Goal: Check status: Check status

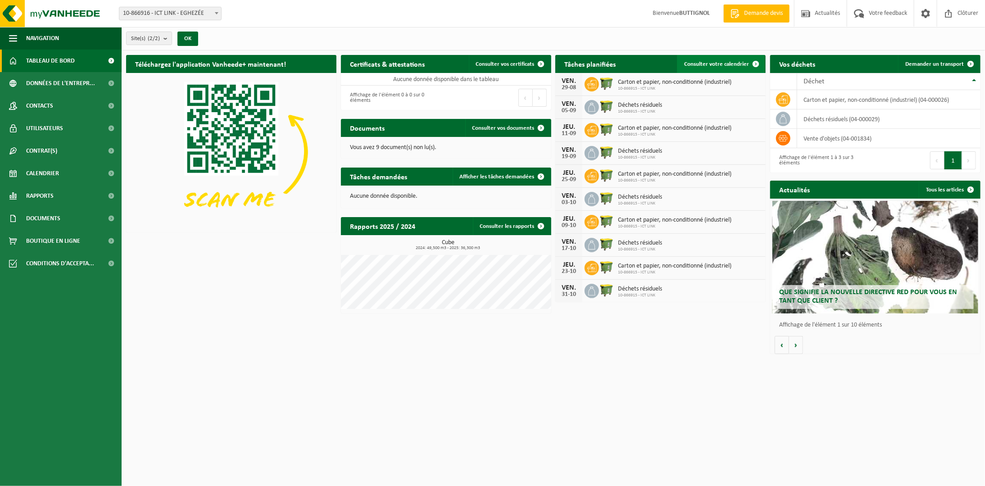
click at [717, 65] on span "Consulter votre calendrier" at bounding box center [716, 64] width 65 height 6
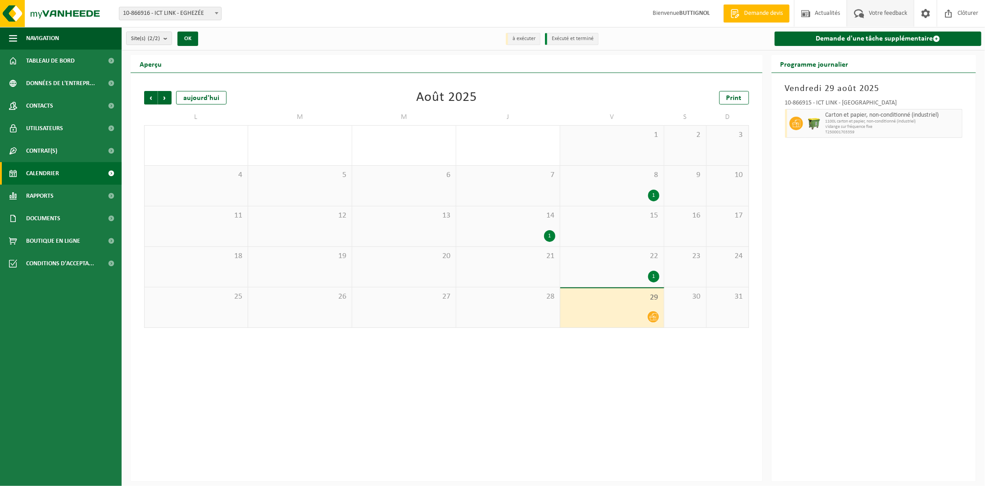
click at [871, 10] on span "Votre feedback" at bounding box center [887, 13] width 43 height 27
click at [165, 98] on span "Suivant" at bounding box center [165, 98] width 14 height 14
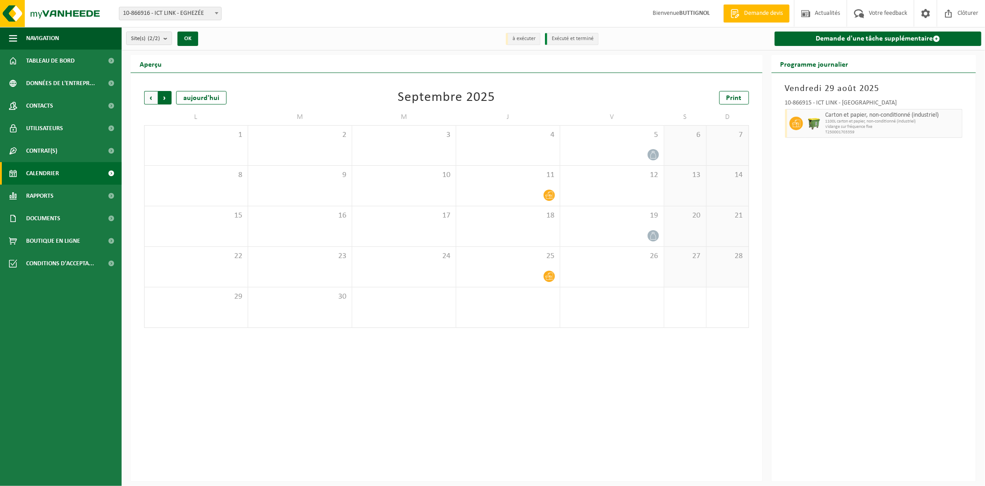
click at [150, 97] on span "Précédent" at bounding box center [151, 98] width 14 height 14
